Goal: Information Seeking & Learning: Learn about a topic

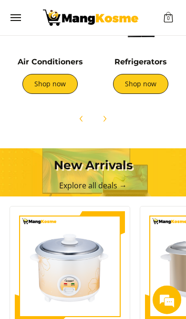
scroll to position [355, 0]
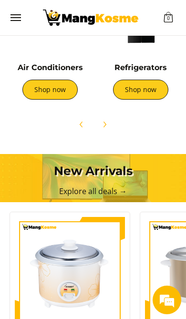
click at [149, 84] on link "Shop now" at bounding box center [140, 90] width 55 height 20
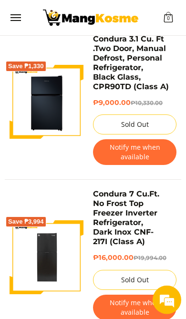
scroll to position [2312, 0]
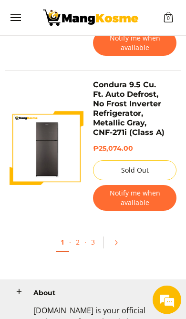
click at [19, 18] on span "Menu" at bounding box center [15, 18] width 11 height 0
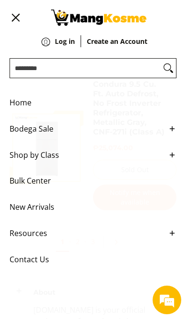
scroll to position [3277, 0]
click at [27, 132] on span "Bodega Sale" at bounding box center [86, 129] width 153 height 26
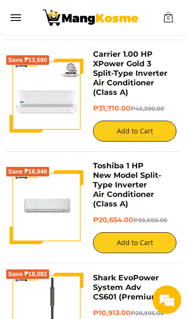
scroll to position [1527, 0]
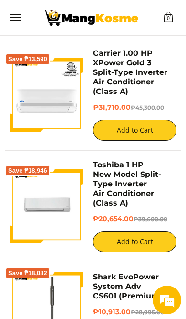
click at [97, 160] on link "Toshiba 1 HP New Model Split-Type Inverter Air Conditioner (Class A)" at bounding box center [127, 183] width 68 height 47
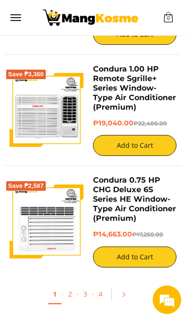
scroll to position [2618, 0]
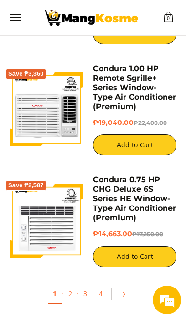
click at [71, 284] on link "2" at bounding box center [69, 293] width 13 height 19
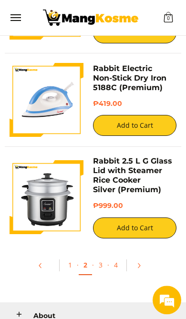
scroll to position [2562, 0]
click at [97, 256] on link "3" at bounding box center [100, 265] width 13 height 19
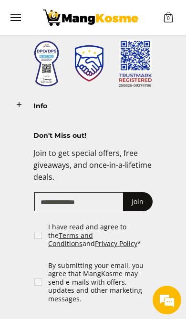
scroll to position [2950, 0]
